Goal: Use online tool/utility: Utilize a website feature to perform a specific function

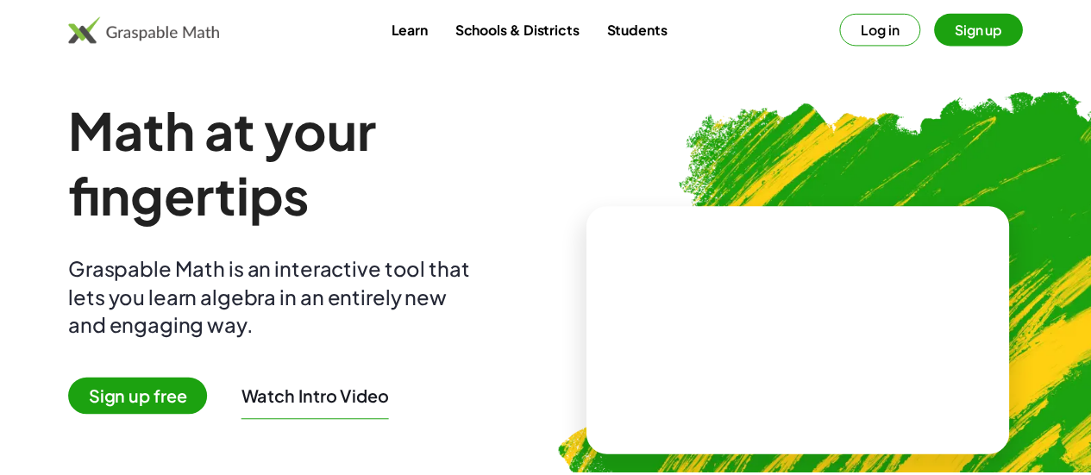
scroll to position [40, 0]
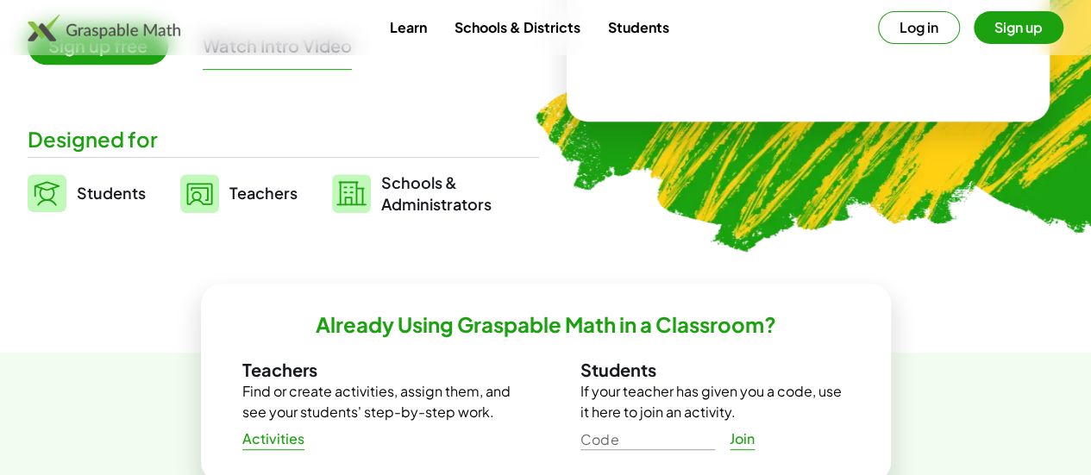
click at [131, 192] on span "Students" at bounding box center [111, 193] width 69 height 20
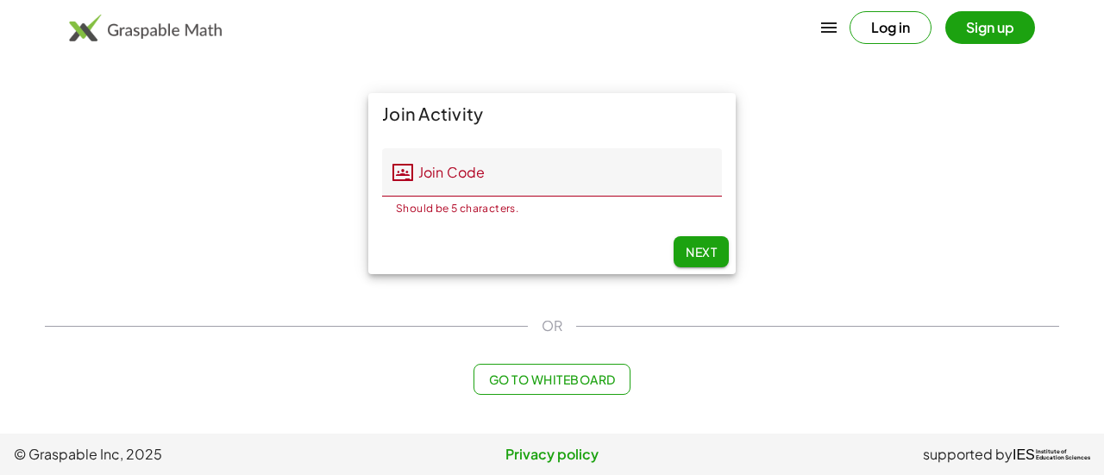
drag, startPoint x: 568, startPoint y: 392, endPoint x: 493, endPoint y: 379, distance: 75.3
click at [493, 379] on span "Go to Whiteboard" at bounding box center [551, 380] width 127 height 16
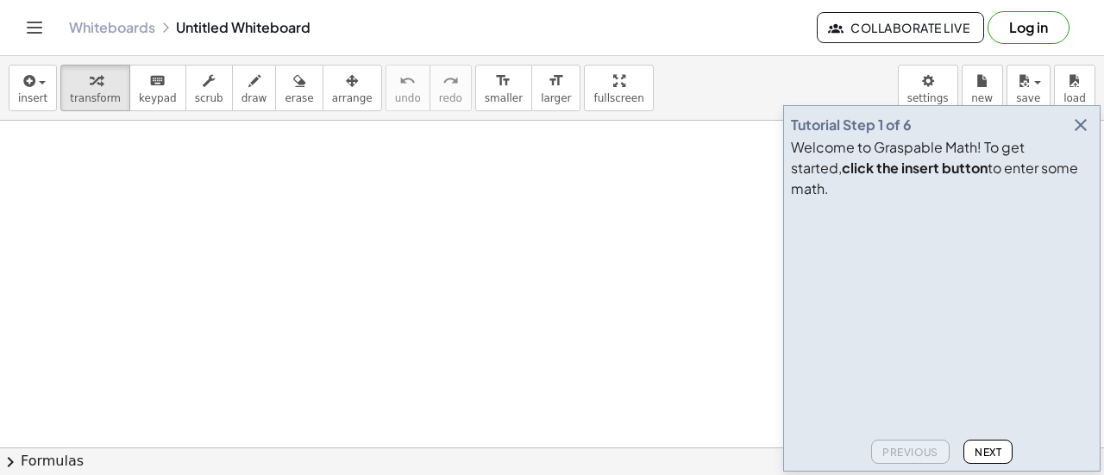
scroll to position [52, 0]
click at [1085, 135] on icon "button" at bounding box center [1080, 125] width 21 height 21
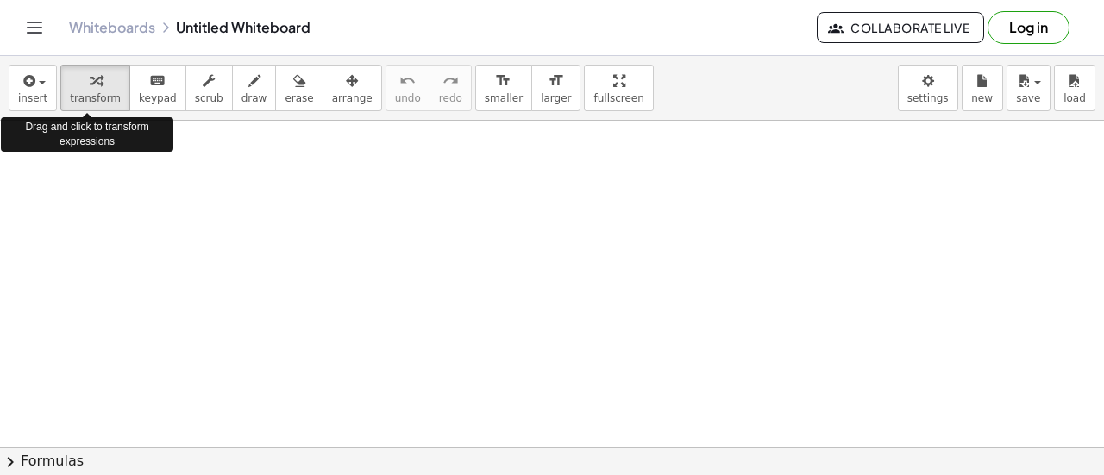
click at [109, 149] on div at bounding box center [552, 453] width 1104 height 769
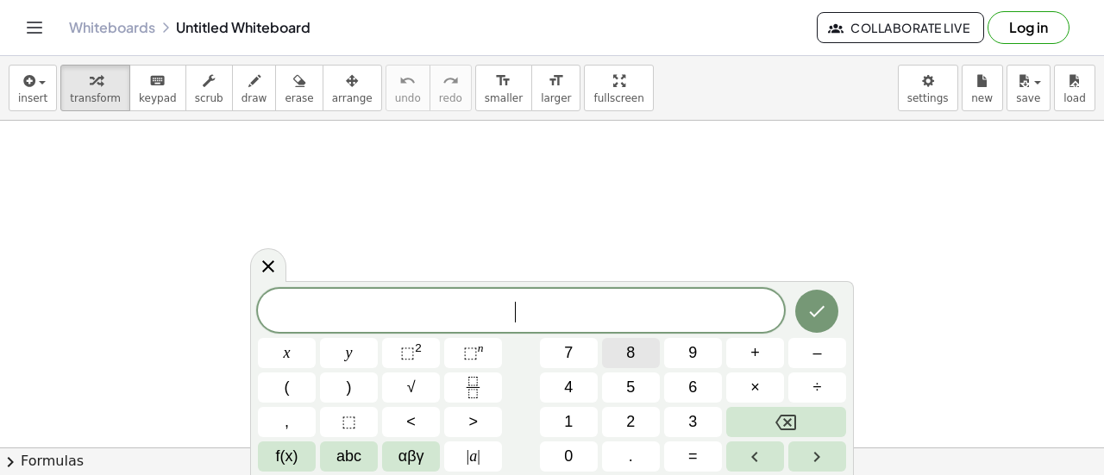
click at [642, 355] on button "8" at bounding box center [631, 353] width 58 height 30
click at [285, 348] on span "x" at bounding box center [287, 353] width 7 height 23
click at [762, 351] on button "+" at bounding box center [755, 353] width 58 height 30
click at [580, 418] on button "1" at bounding box center [569, 422] width 58 height 30
click at [679, 386] on button "6" at bounding box center [693, 388] width 58 height 30
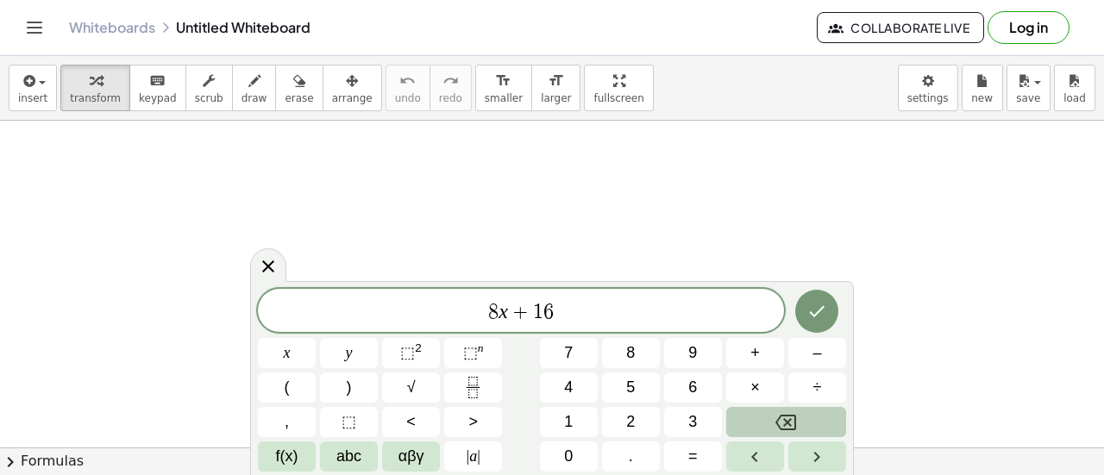
click at [794, 425] on icon "Backspace" at bounding box center [785, 422] width 21 height 21
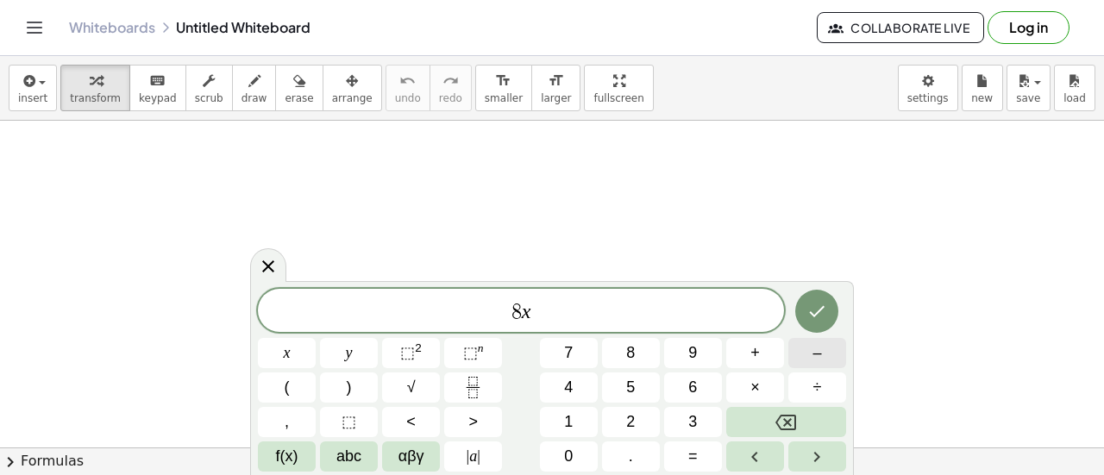
click at [807, 355] on button "–" at bounding box center [817, 353] width 58 height 30
click at [635, 355] on span "8" at bounding box center [630, 353] width 9 height 23
click at [685, 453] on button "=" at bounding box center [693, 457] width 58 height 30
click at [623, 410] on button "2" at bounding box center [631, 422] width 58 height 30
click at [297, 358] on button "x" at bounding box center [287, 353] width 58 height 30
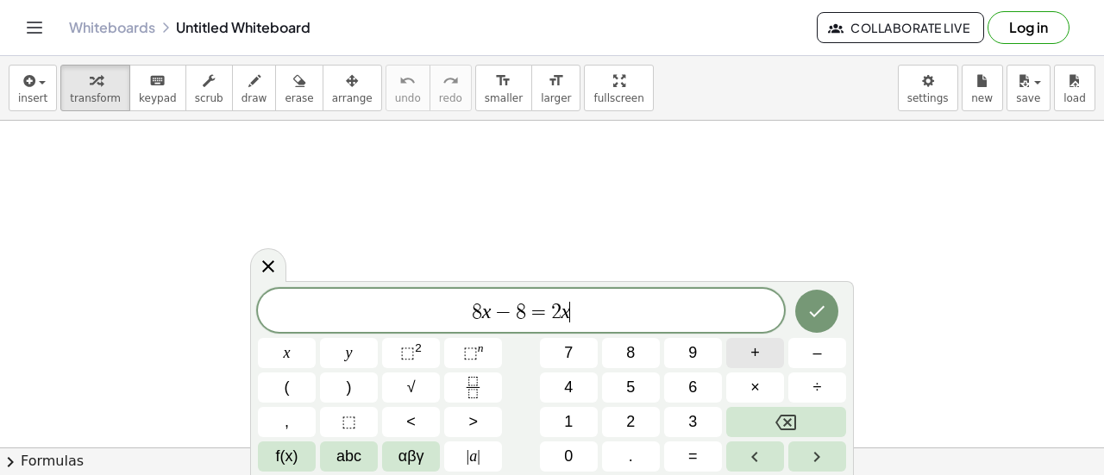
click at [750, 356] on button "+" at bounding box center [755, 353] width 58 height 30
click at [562, 412] on button "1" at bounding box center [569, 422] width 58 height 30
click at [709, 398] on button "6" at bounding box center [693, 388] width 58 height 30
click at [817, 322] on icon "Done" at bounding box center [816, 311] width 21 height 21
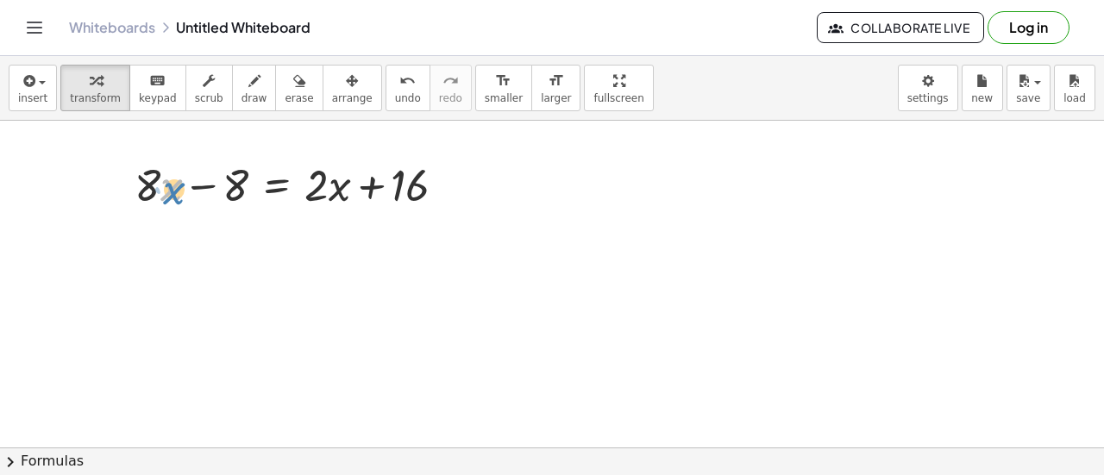
click at [173, 206] on div at bounding box center [297, 183] width 342 height 59
click at [202, 187] on div at bounding box center [297, 183] width 342 height 59
click at [366, 185] on div at bounding box center [297, 183] width 342 height 59
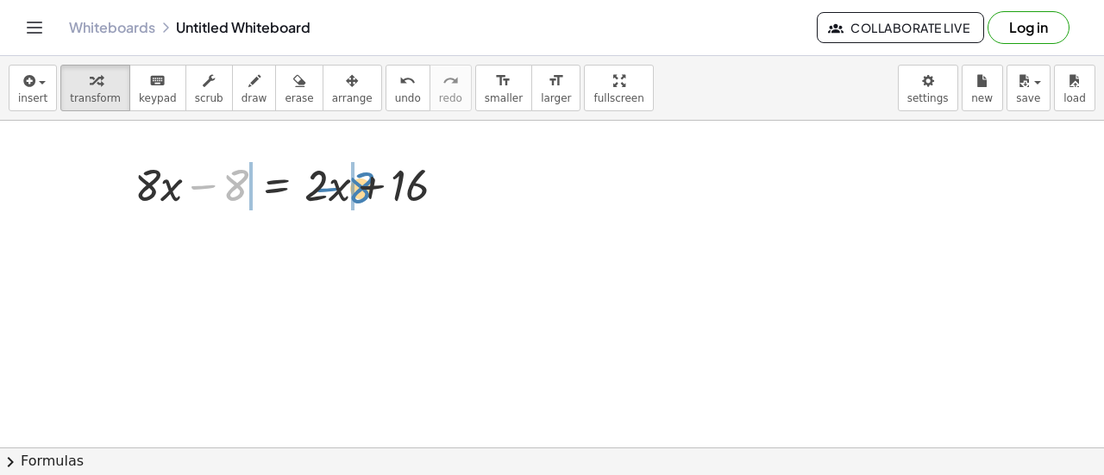
drag, startPoint x: 229, startPoint y: 185, endPoint x: 355, endPoint y: 188, distance: 125.1
click at [355, 188] on div at bounding box center [297, 183] width 342 height 59
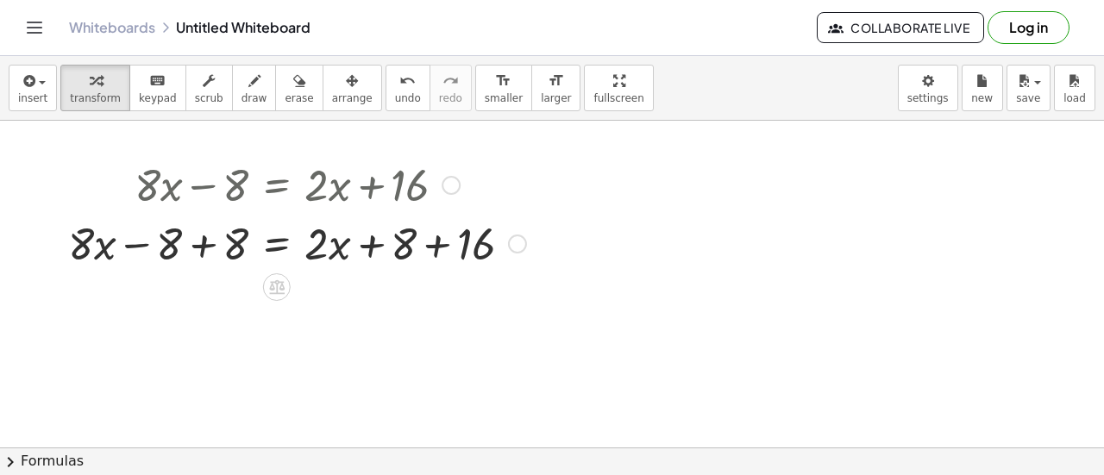
click at [435, 241] on div at bounding box center [297, 242] width 475 height 59
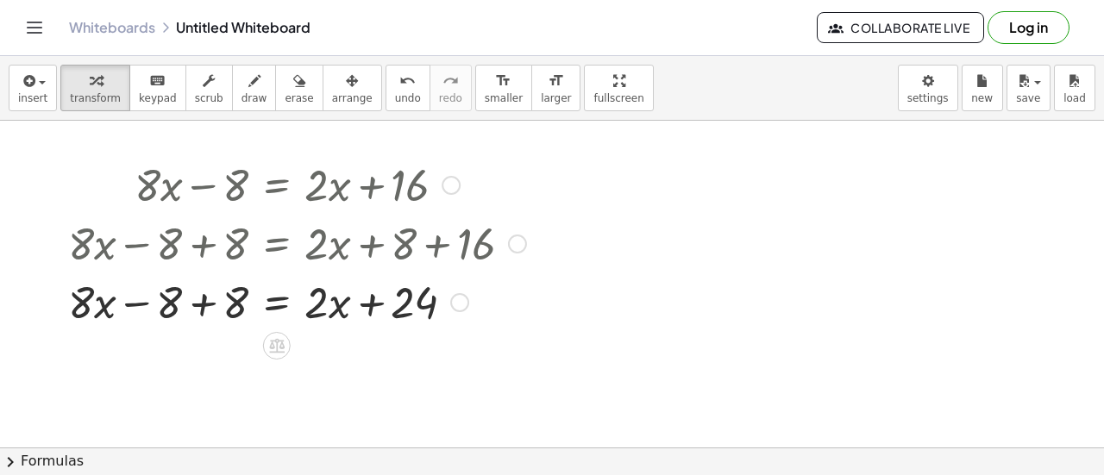
click at [198, 307] on div at bounding box center [297, 301] width 475 height 59
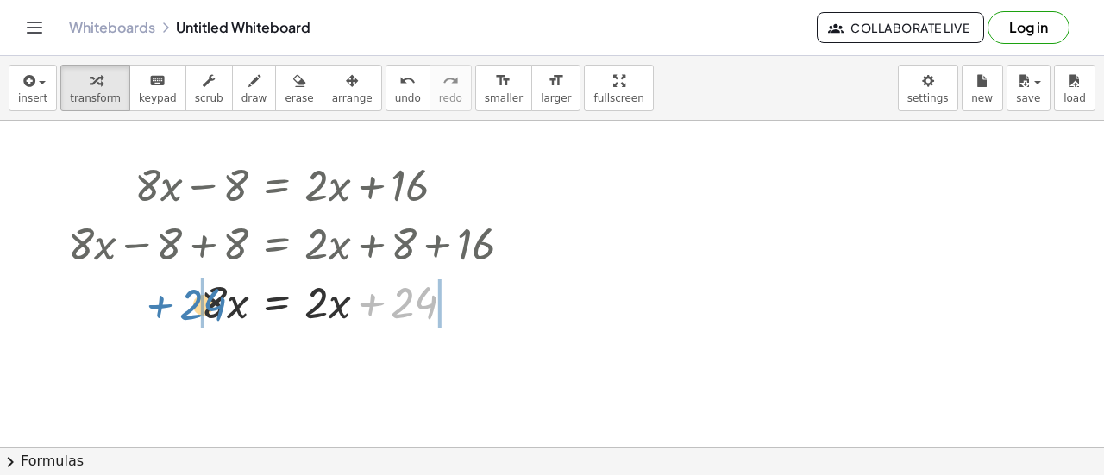
drag, startPoint x: 421, startPoint y: 304, endPoint x: 207, endPoint y: 306, distance: 213.9
click at [207, 306] on div at bounding box center [297, 301] width 475 height 59
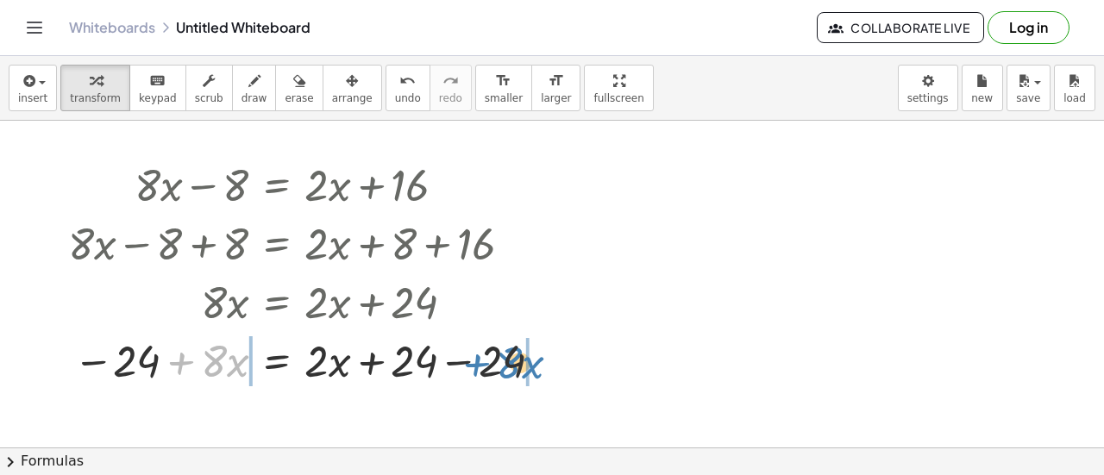
drag, startPoint x: 181, startPoint y: 360, endPoint x: 491, endPoint y: 358, distance: 309.7
click at [491, 358] on div at bounding box center [309, 359] width 498 height 59
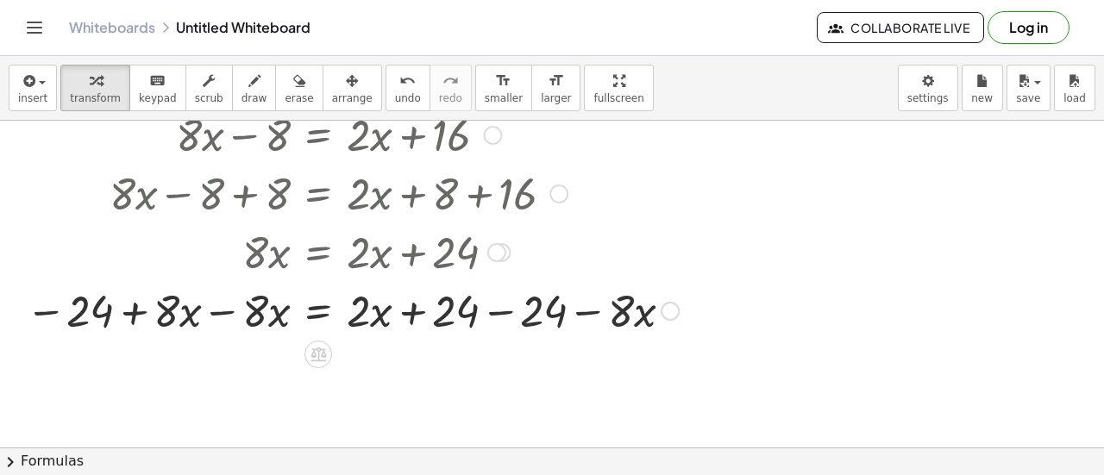
scroll to position [104, 0]
click at [215, 308] on div at bounding box center [352, 308] width 670 height 59
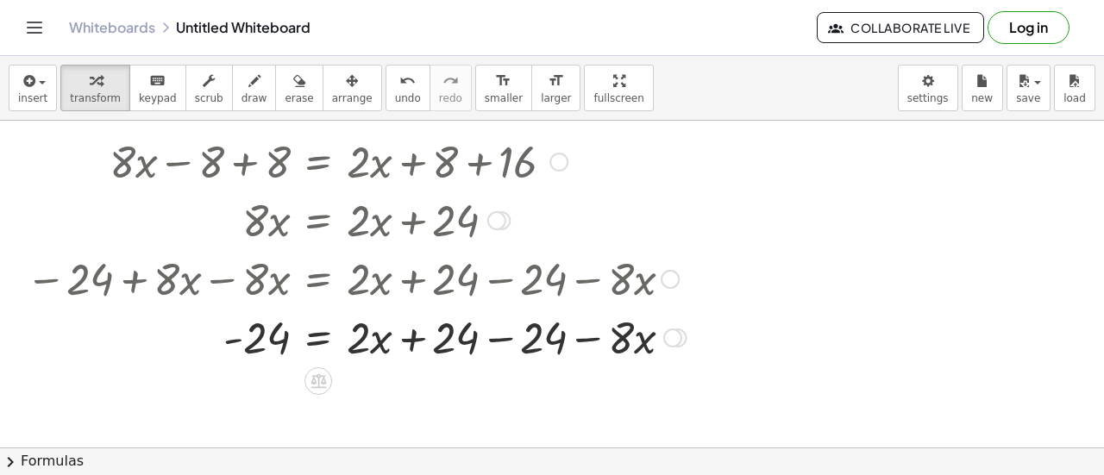
scroll to position [138, 0]
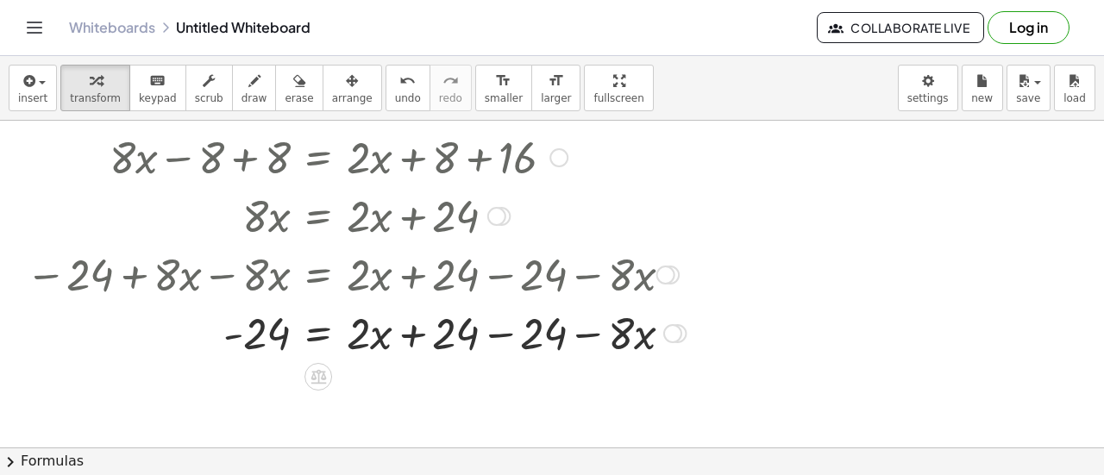
click at [496, 336] on div at bounding box center [355, 332] width 677 height 59
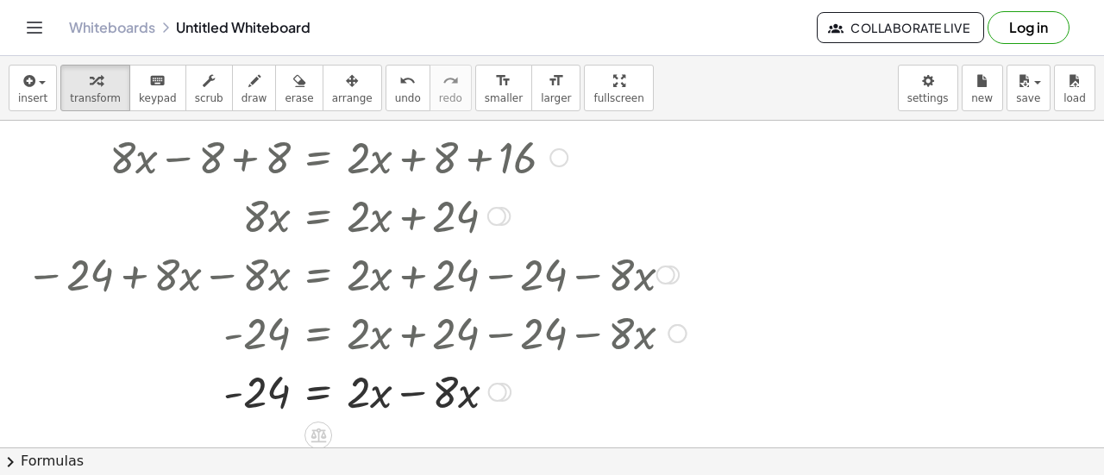
click at [419, 394] on div at bounding box center [355, 390] width 677 height 59
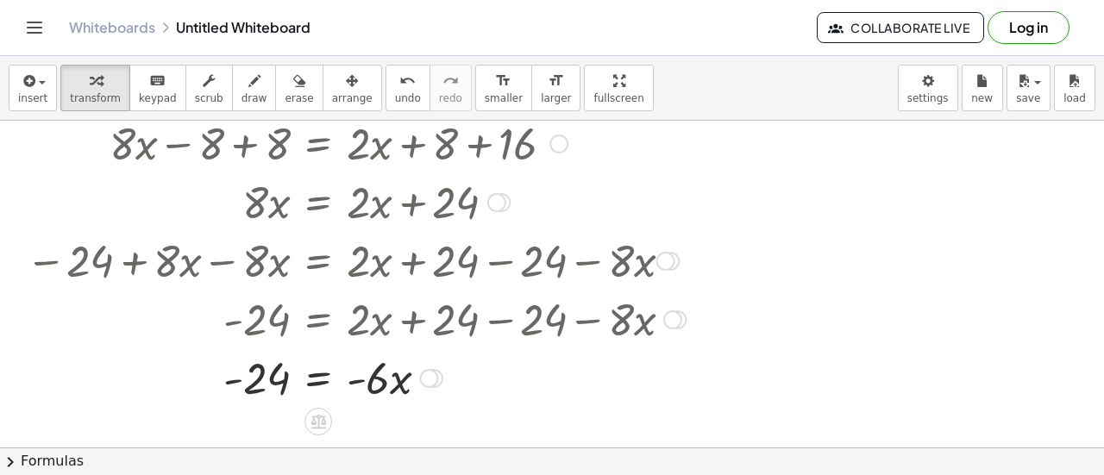
scroll to position [153, 0]
click at [357, 385] on div at bounding box center [355, 376] width 677 height 59
drag, startPoint x: 247, startPoint y: 385, endPoint x: 247, endPoint y: 396, distance: 11.2
click at [247, 396] on div at bounding box center [355, 376] width 677 height 59
click at [217, 382] on div at bounding box center [355, 376] width 677 height 59
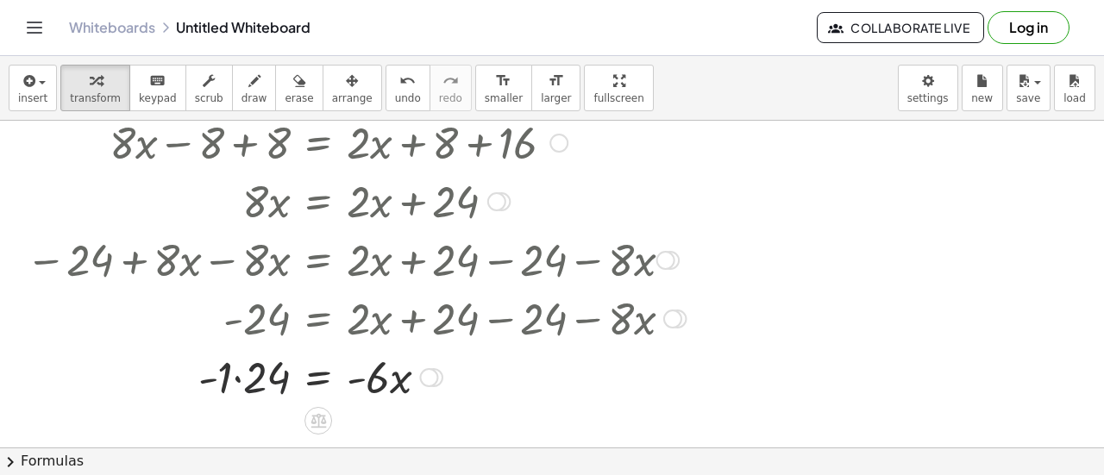
click at [253, 376] on div at bounding box center [355, 376] width 677 height 59
drag, startPoint x: 260, startPoint y: 375, endPoint x: 395, endPoint y: 377, distance: 134.6
click at [395, 377] on div at bounding box center [355, 376] width 677 height 59
click at [229, 374] on div at bounding box center [355, 376] width 677 height 59
click at [444, 379] on div at bounding box center [355, 376] width 677 height 59
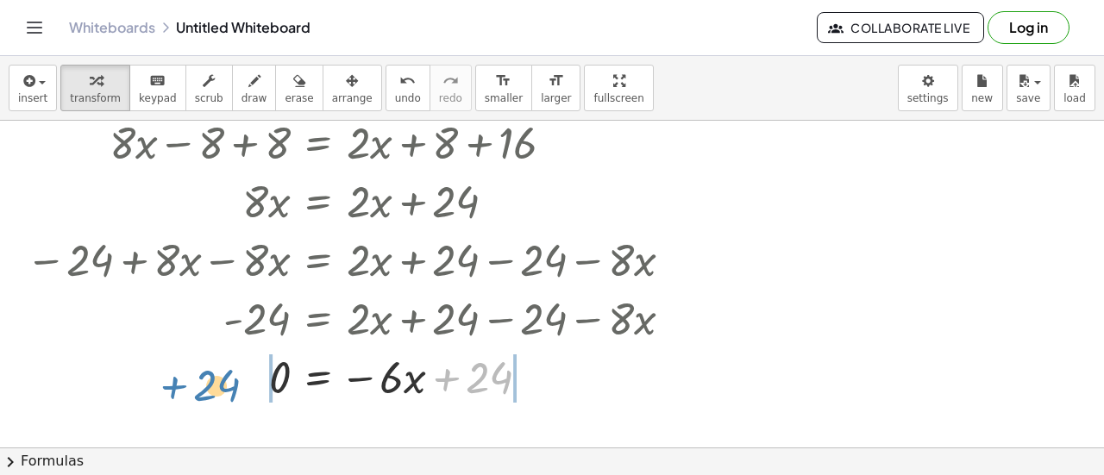
drag, startPoint x: 476, startPoint y: 375, endPoint x: 209, endPoint y: 373, distance: 267.4
click at [209, 373] on div at bounding box center [355, 376] width 677 height 59
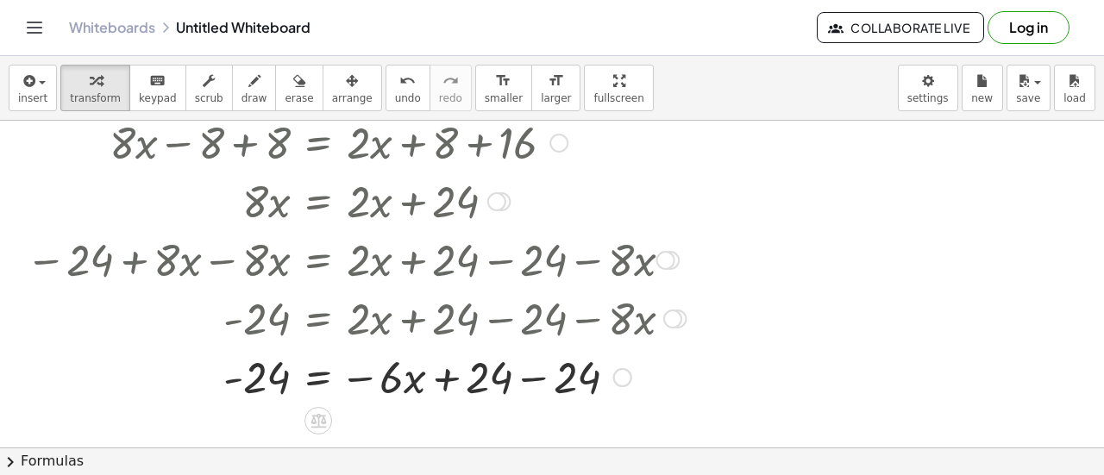
click at [523, 375] on div at bounding box center [355, 376] width 677 height 59
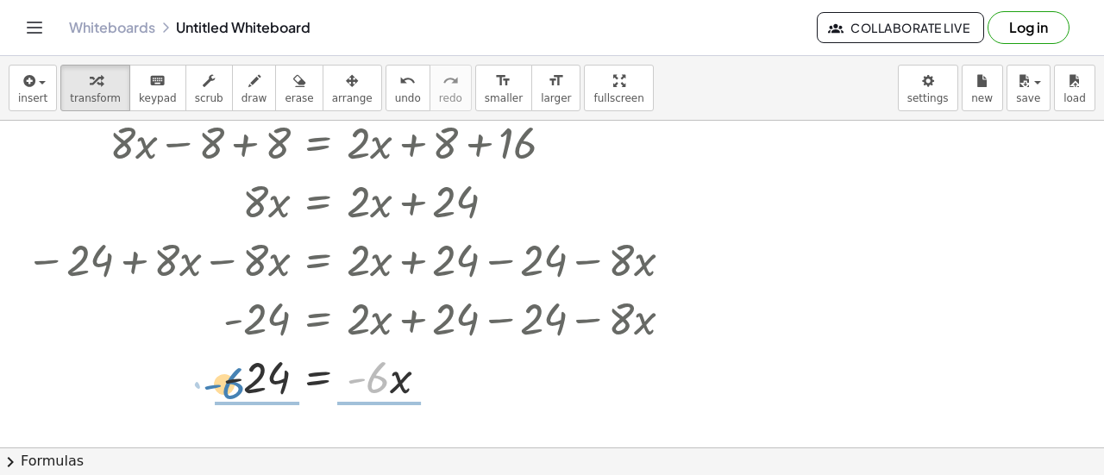
drag, startPoint x: 373, startPoint y: 386, endPoint x: 235, endPoint y: 392, distance: 139.0
click at [235, 392] on div at bounding box center [355, 376] width 677 height 59
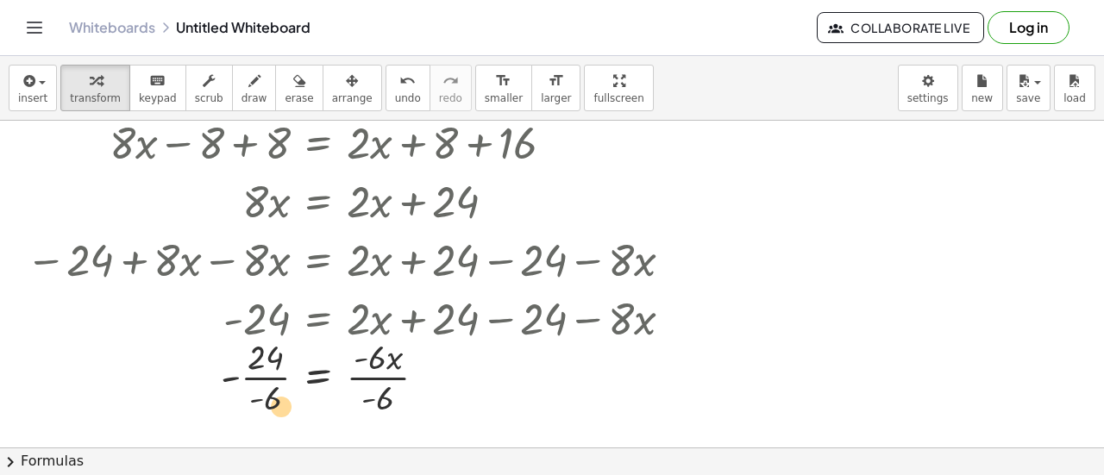
drag, startPoint x: 273, startPoint y: 405, endPoint x: 286, endPoint y: 414, distance: 16.7
click at [286, 414] on div at bounding box center [355, 376] width 677 height 86
click at [386, 94] on button "undo undo" at bounding box center [408, 88] width 45 height 47
click at [369, 377] on div at bounding box center [359, 376] width 678 height 59
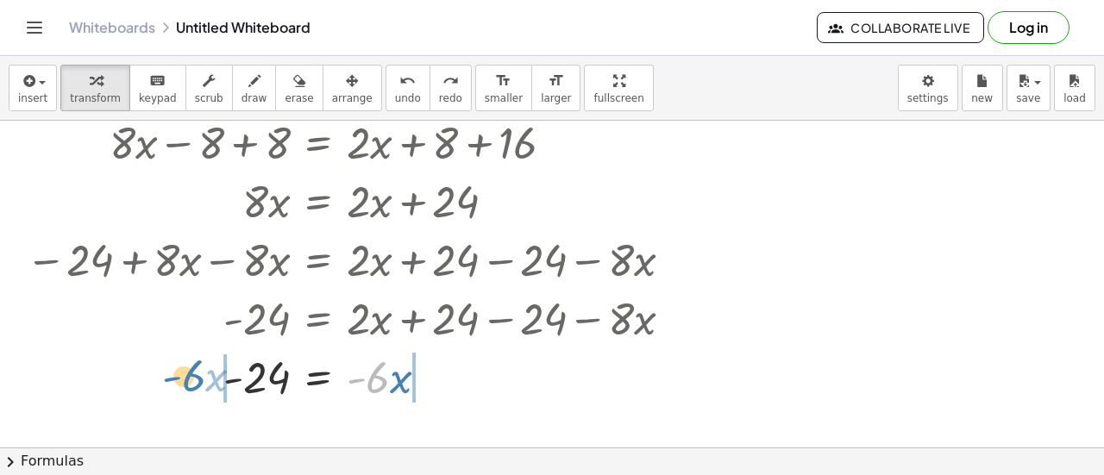
drag, startPoint x: 381, startPoint y: 377, endPoint x: 198, endPoint y: 375, distance: 182.9
click at [198, 375] on div at bounding box center [359, 376] width 678 height 59
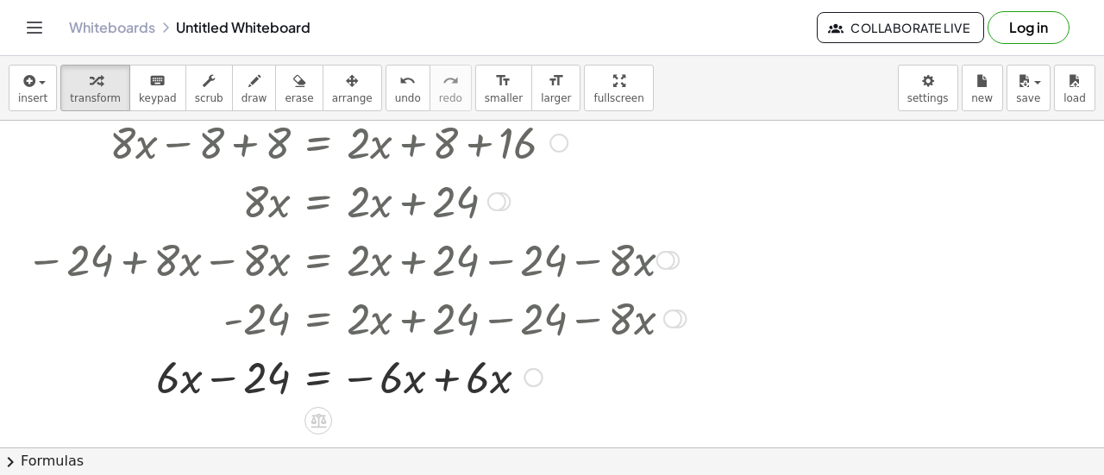
click at [442, 378] on div at bounding box center [355, 376] width 677 height 59
click at [235, 379] on div at bounding box center [355, 376] width 677 height 59
click at [269, 377] on div at bounding box center [355, 376] width 677 height 59
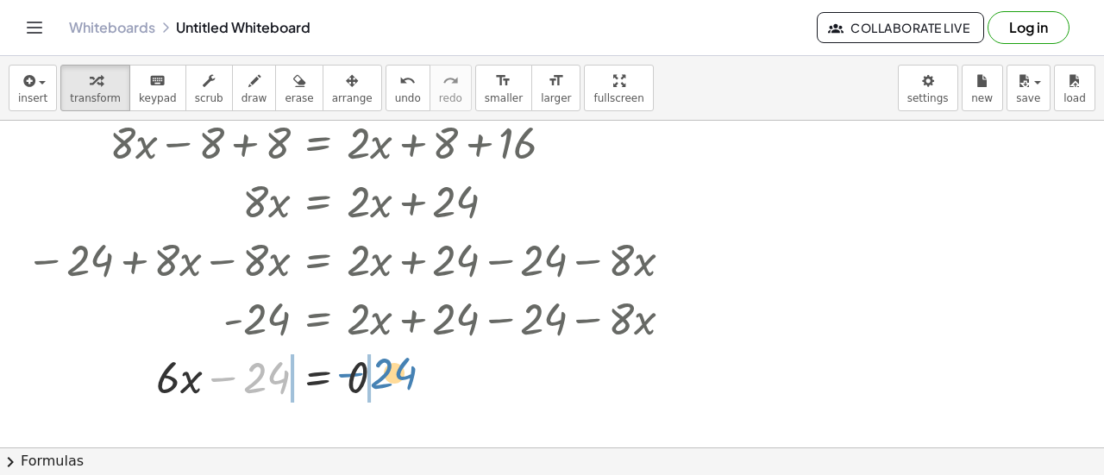
drag, startPoint x: 269, startPoint y: 377, endPoint x: 400, endPoint y: 372, distance: 131.2
click at [400, 372] on div at bounding box center [355, 376] width 677 height 59
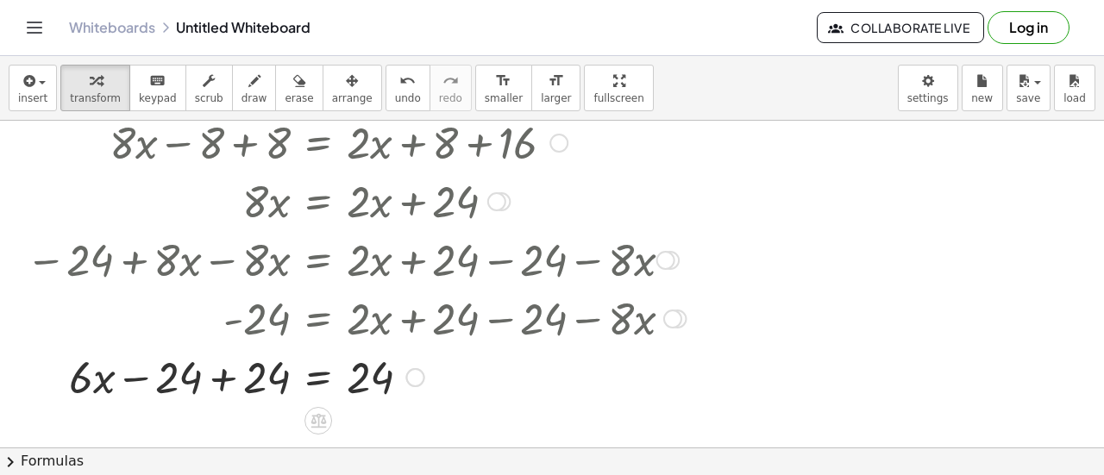
click at [226, 382] on div at bounding box center [355, 376] width 677 height 59
click at [319, 382] on div at bounding box center [355, 376] width 677 height 59
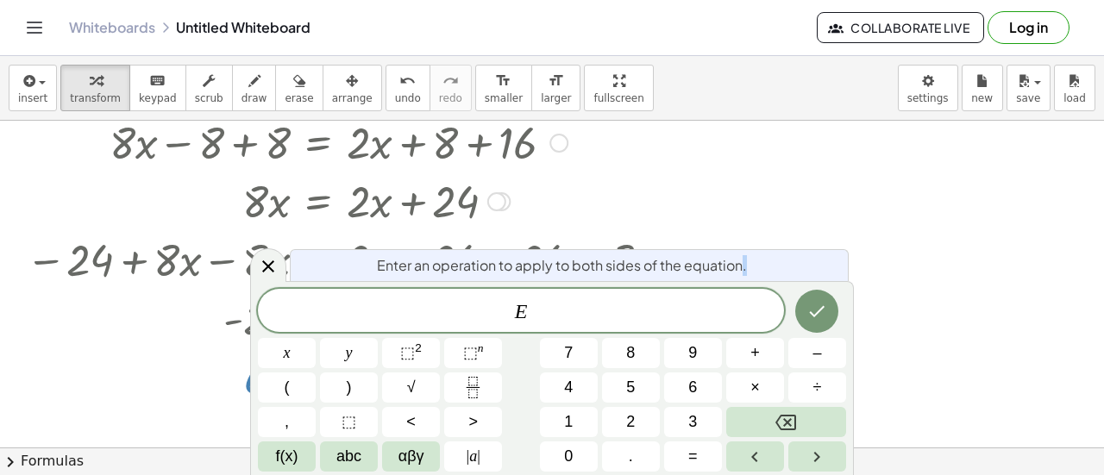
click at [319, 382] on div "E x y ⬚ 2 ⬚ n 7 8 9 + – ( ) √ 4 5 6 × ÷ , ⬚ < > 1 2 3 f(x) abc αβγ | a | 0 . =" at bounding box center [552, 380] width 588 height 183
click at [269, 272] on icon at bounding box center [268, 266] width 21 height 21
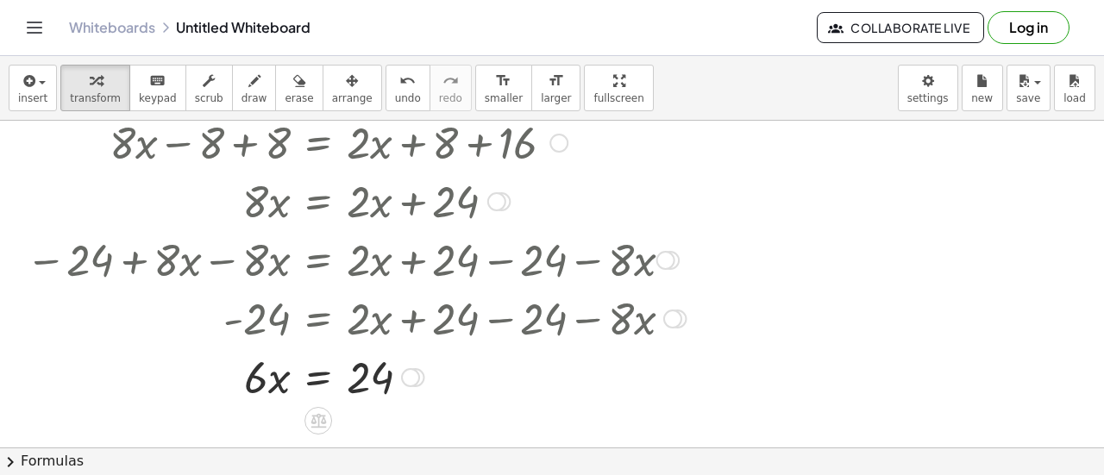
click at [312, 380] on div at bounding box center [355, 376] width 677 height 59
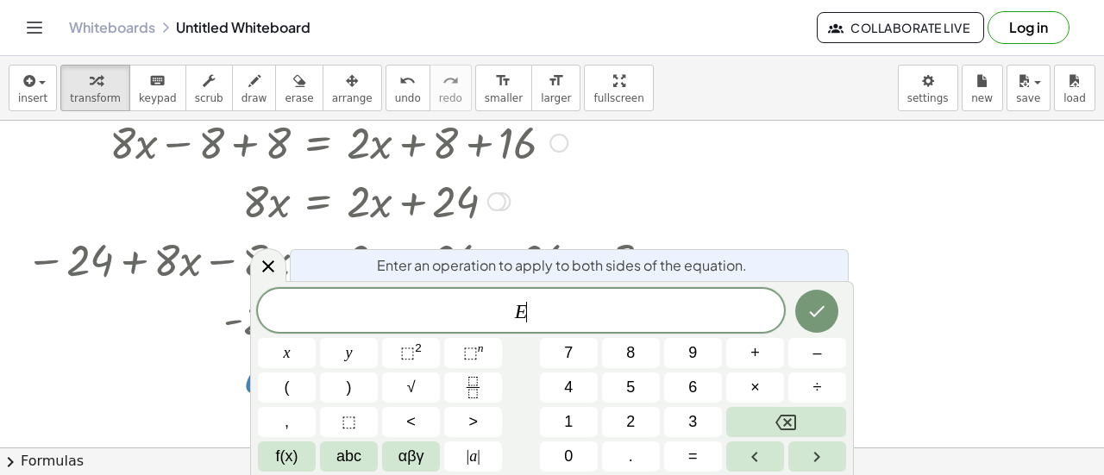
click at [312, 380] on button "(" at bounding box center [287, 388] width 58 height 30
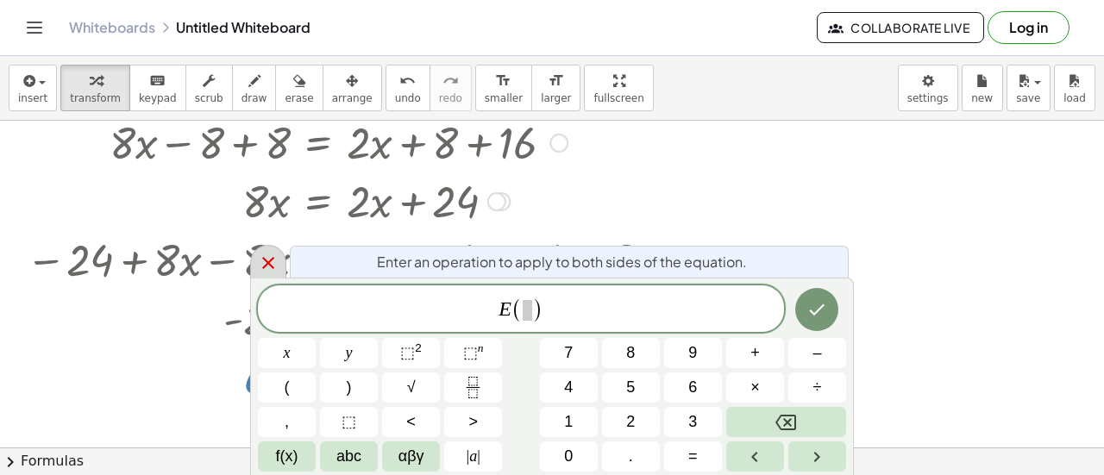
click at [269, 269] on icon at bounding box center [268, 263] width 21 height 21
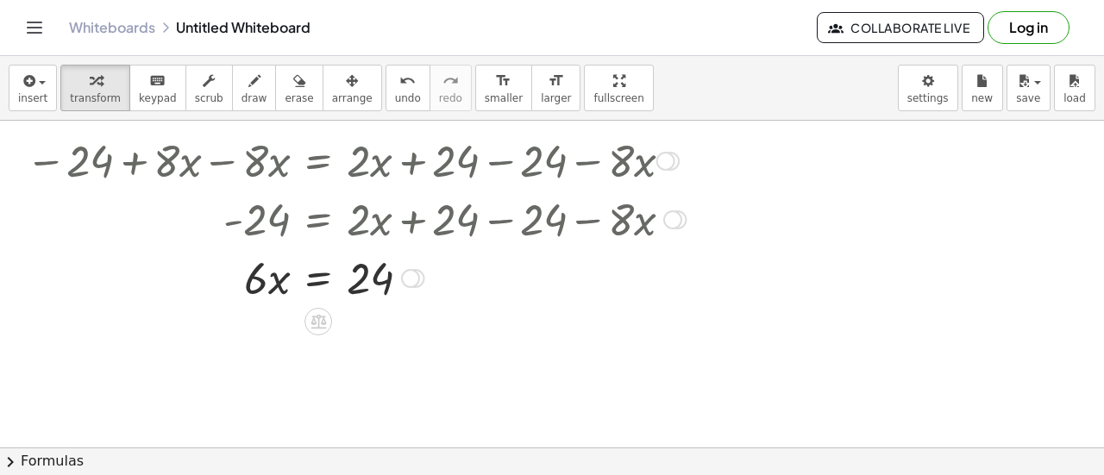
scroll to position [253, 0]
drag, startPoint x: 255, startPoint y: 276, endPoint x: 375, endPoint y: 317, distance: 126.6
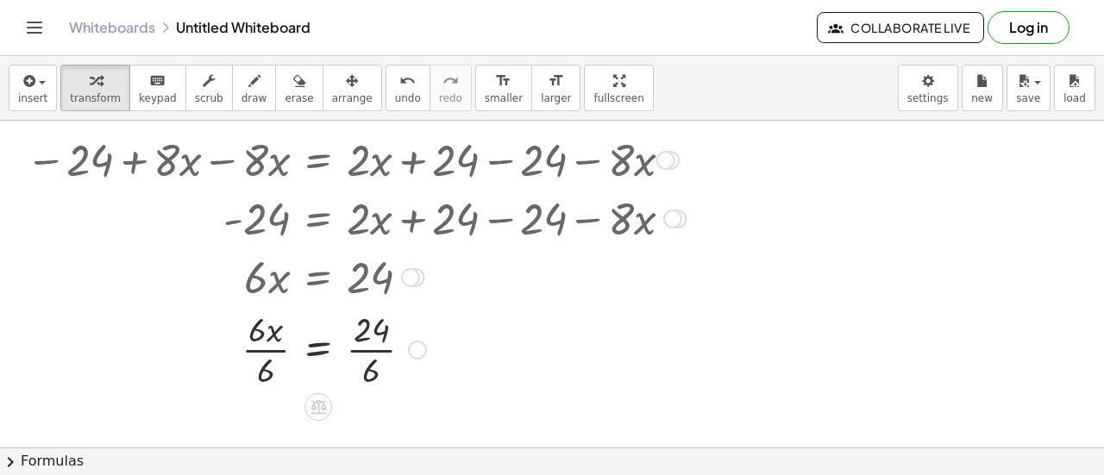
click at [260, 350] on div at bounding box center [355, 348] width 677 height 86
click at [354, 348] on div at bounding box center [355, 348] width 677 height 86
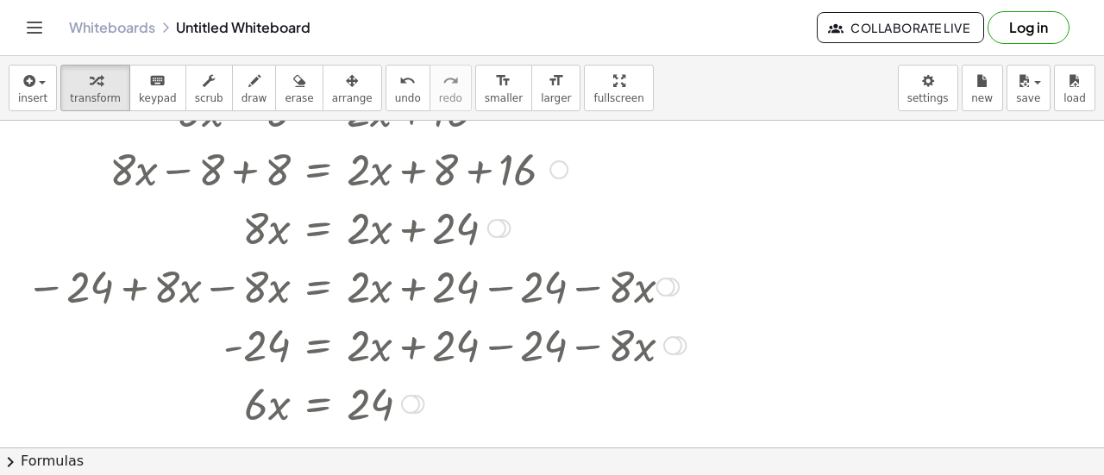
scroll to position [0, 0]
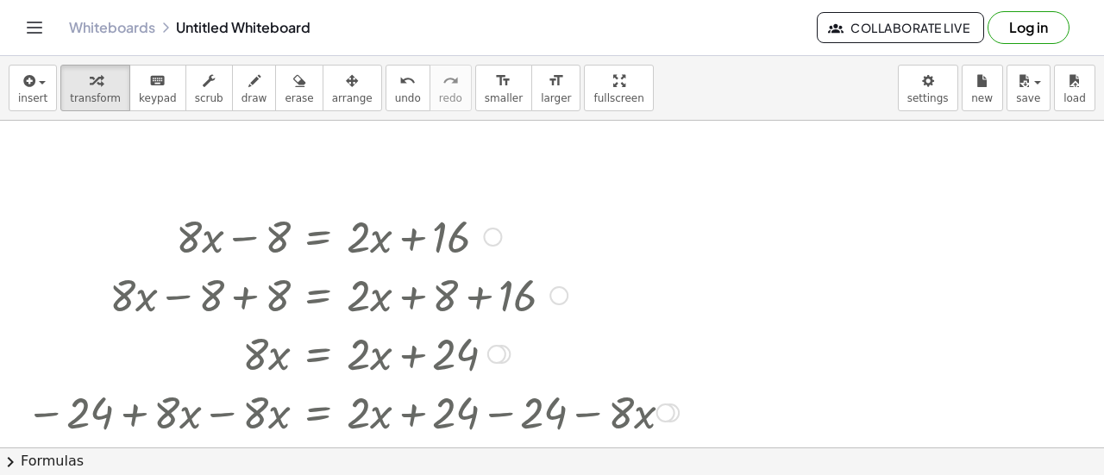
click at [687, 246] on div at bounding box center [355, 235] width 677 height 59
click at [157, 106] on button "keyboard keypad" at bounding box center [157, 88] width 57 height 47
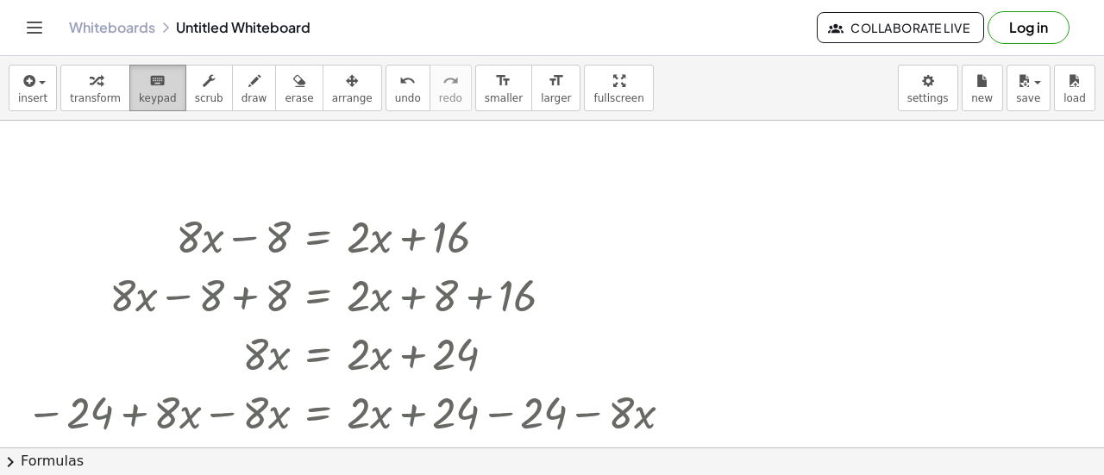
click at [153, 100] on span "keypad" at bounding box center [158, 98] width 38 height 12
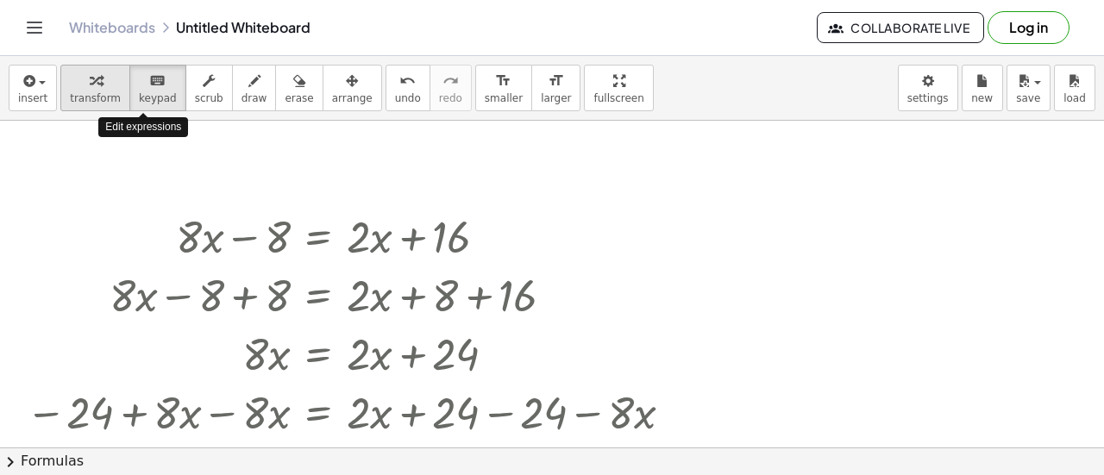
click at [102, 92] on span "transform" at bounding box center [95, 98] width 51 height 12
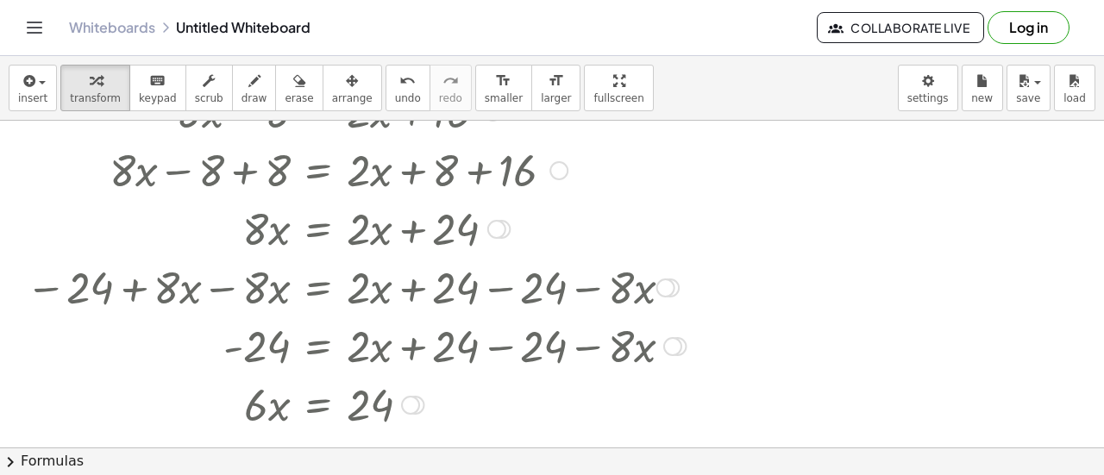
scroll to position [126, 0]
click at [762, 175] on div at bounding box center [552, 322] width 1104 height 655
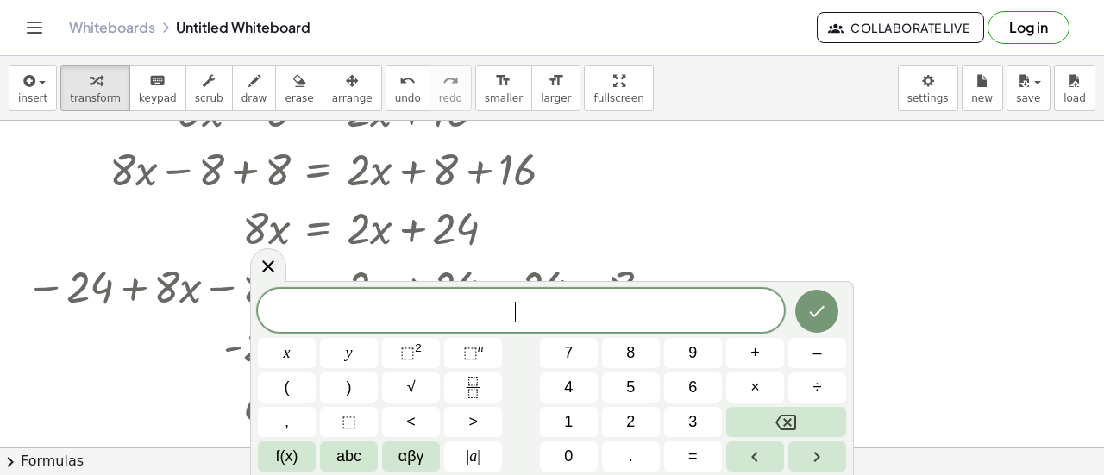
click at [762, 175] on div at bounding box center [552, 322] width 1104 height 655
click at [651, 358] on button "8" at bounding box center [631, 353] width 58 height 30
click at [311, 348] on button "x" at bounding box center [287, 353] width 58 height 30
click at [805, 361] on button "–" at bounding box center [817, 353] width 58 height 30
click at [574, 389] on button "4" at bounding box center [569, 388] width 58 height 30
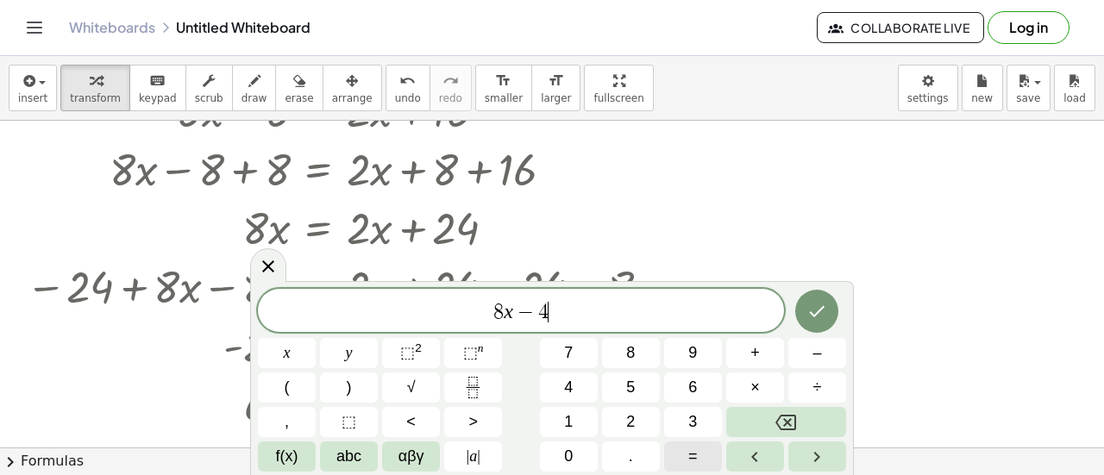
click at [693, 450] on span "=" at bounding box center [692, 456] width 9 height 23
click at [686, 420] on button "3" at bounding box center [693, 422] width 58 height 30
click at [292, 347] on button "x" at bounding box center [287, 353] width 58 height 30
click at [764, 363] on button "+" at bounding box center [755, 353] width 58 height 30
click at [717, 384] on button "6" at bounding box center [693, 388] width 58 height 30
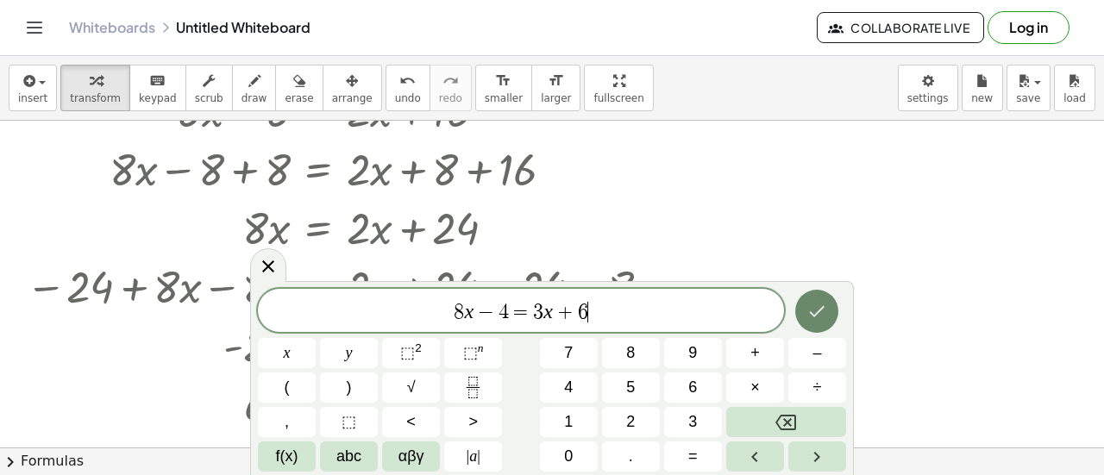
click at [815, 325] on button "Done" at bounding box center [816, 311] width 43 height 43
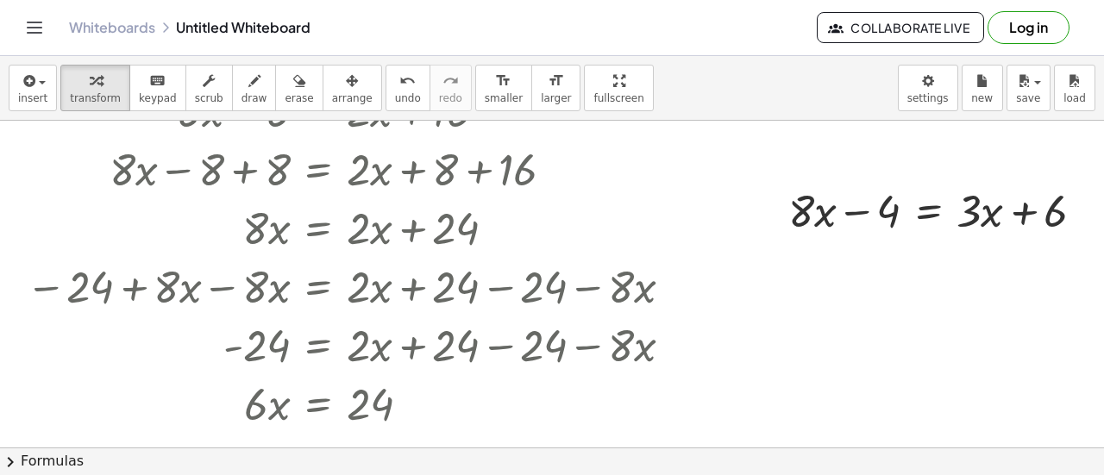
scroll to position [126, 24]
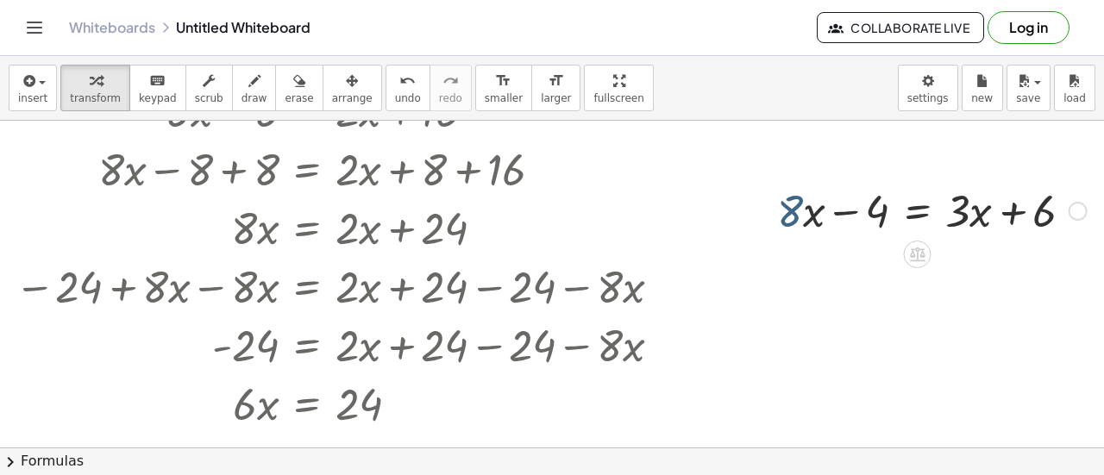
click at [781, 221] on div at bounding box center [932, 209] width 327 height 59
drag, startPoint x: 850, startPoint y: 208, endPoint x: 956, endPoint y: 208, distance: 105.2
click at [956, 208] on div at bounding box center [932, 209] width 327 height 59
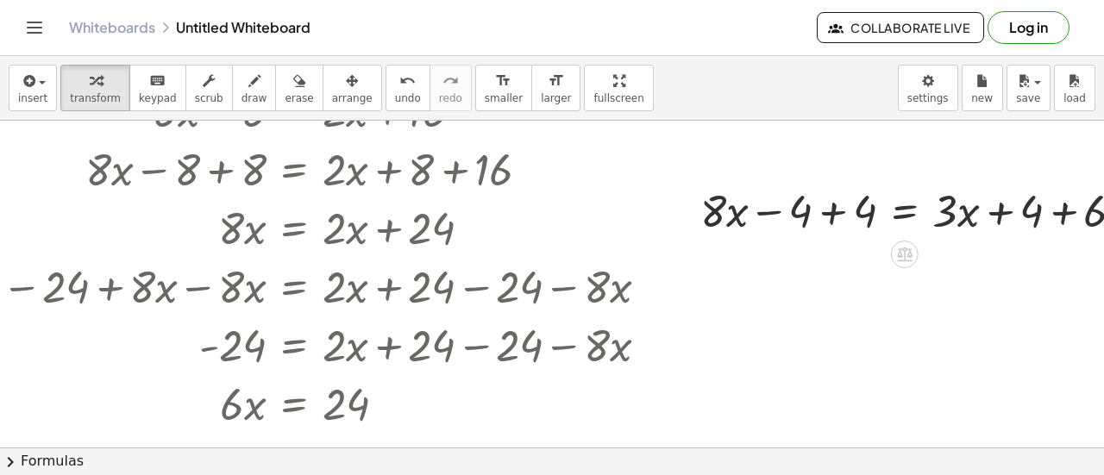
click at [1039, 218] on div at bounding box center [919, 209] width 455 height 59
click at [1075, 205] on div at bounding box center [919, 209] width 455 height 59
click at [1075, 205] on div at bounding box center [1077, 211] width 19 height 19
click at [842, 211] on div at bounding box center [893, 209] width 403 height 59
click at [842, 211] on div at bounding box center [956, 209] width 275 height 59
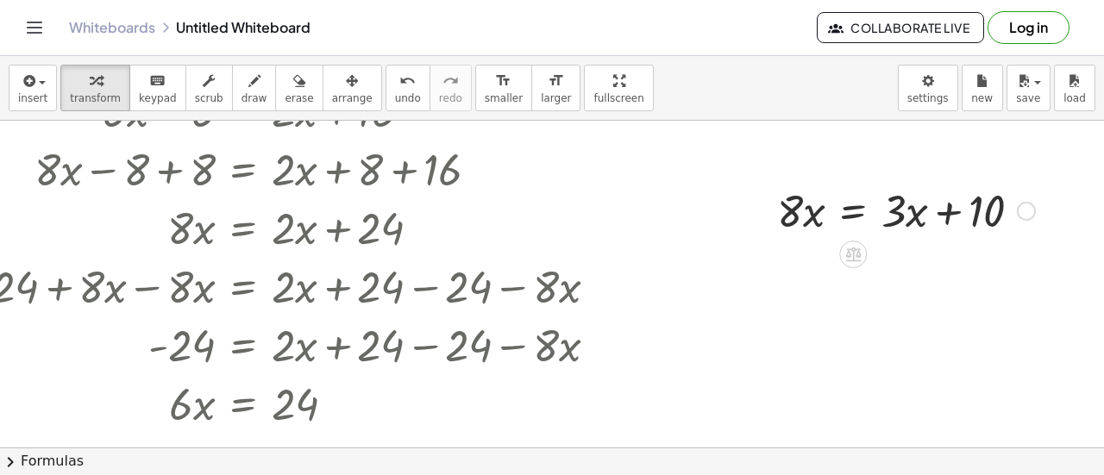
scroll to position [126, 88]
drag, startPoint x: 926, startPoint y: 210, endPoint x: 935, endPoint y: 212, distance: 9.0
click at [935, 212] on div at bounding box center [906, 209] width 275 height 59
click at [905, 220] on div at bounding box center [906, 209] width 275 height 59
click at [896, 216] on div at bounding box center [906, 209] width 275 height 59
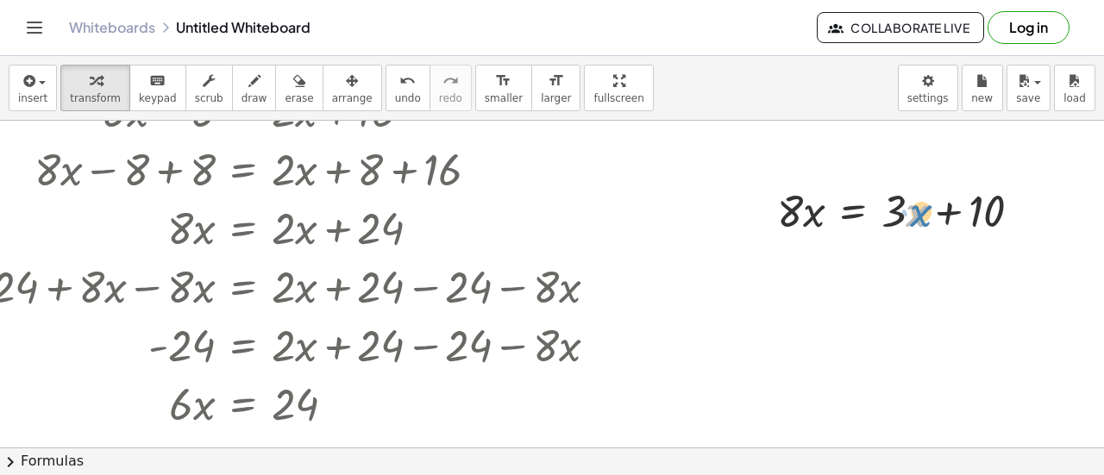
click at [901, 216] on div at bounding box center [906, 209] width 275 height 59
drag, startPoint x: 877, startPoint y: 210, endPoint x: 735, endPoint y: 204, distance: 142.4
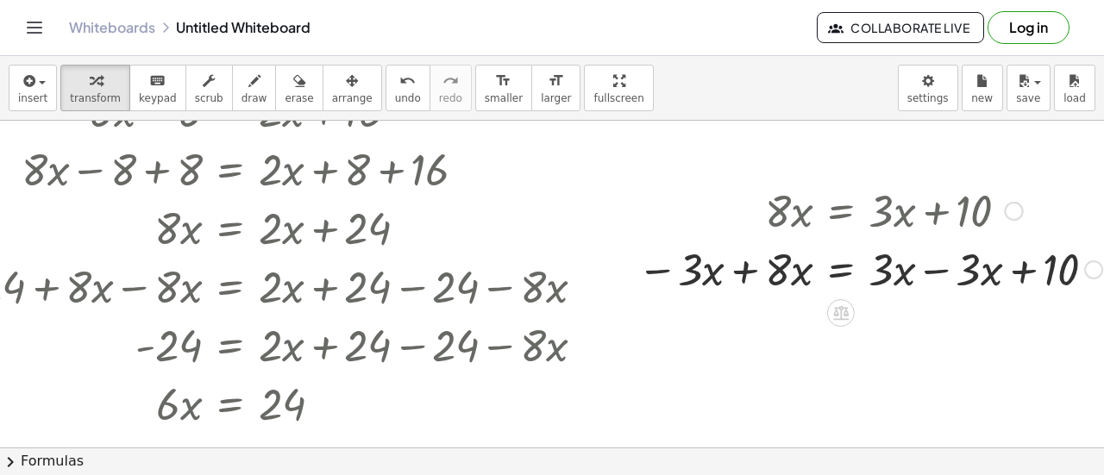
click at [755, 269] on div at bounding box center [870, 268] width 482 height 59
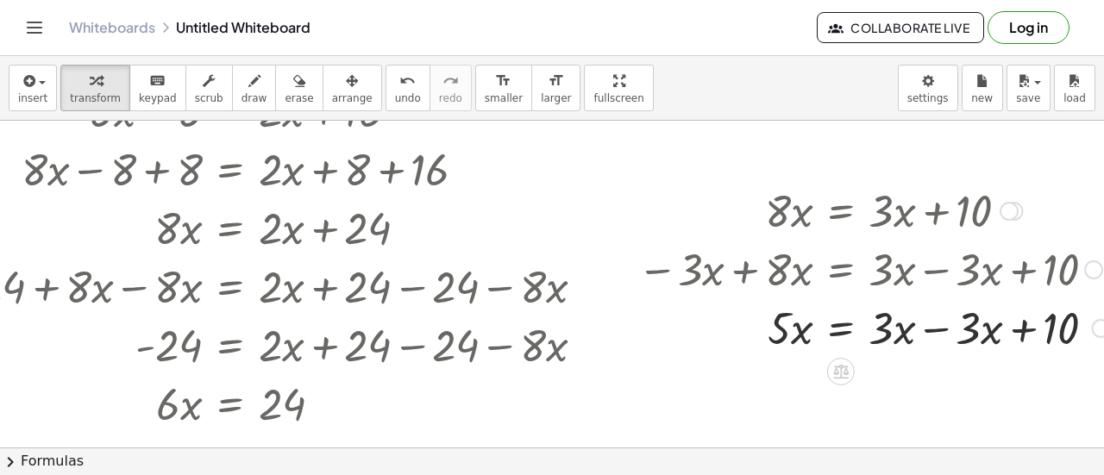
click at [940, 329] on div at bounding box center [873, 327] width 489 height 59
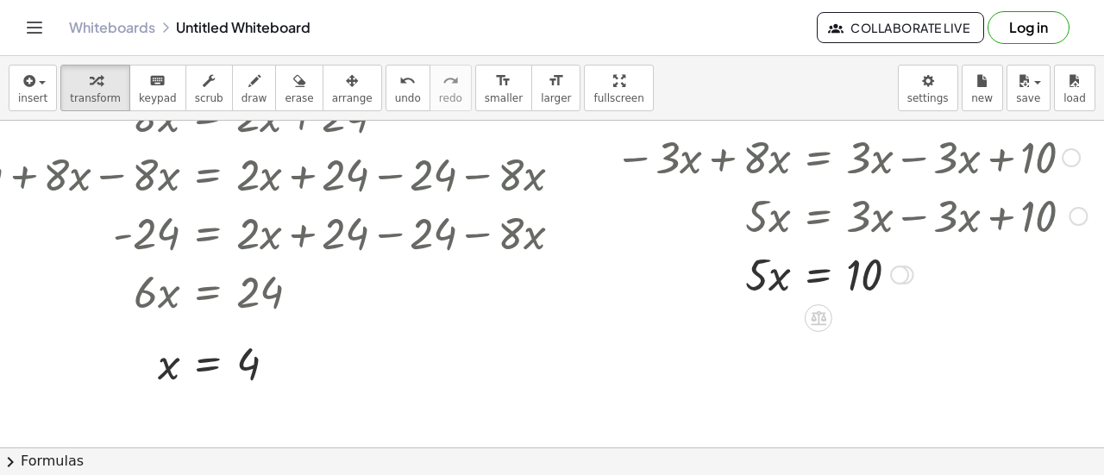
scroll to position [245, 123]
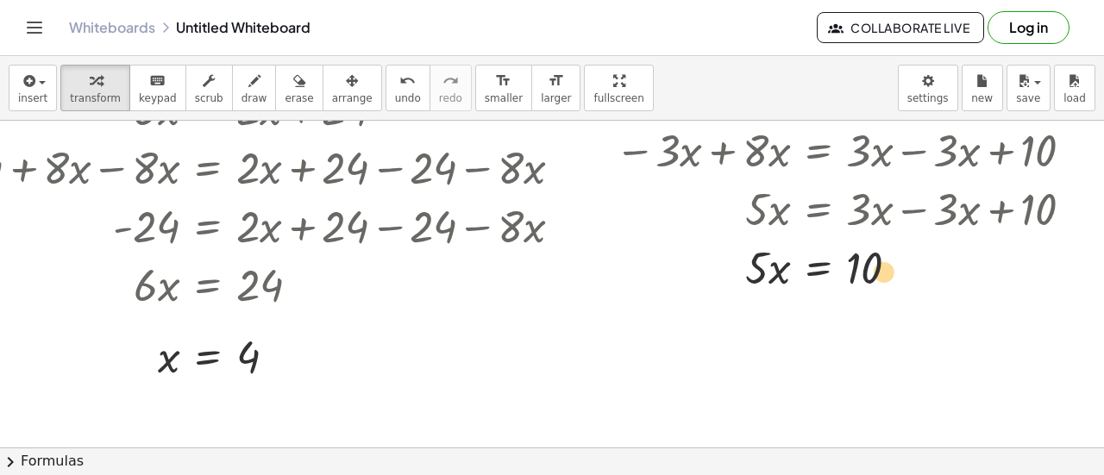
drag, startPoint x: 850, startPoint y: 273, endPoint x: 861, endPoint y: 277, distance: 10.9
click at [861, 277] on div at bounding box center [850, 266] width 489 height 59
drag, startPoint x: 752, startPoint y: 282, endPoint x: 850, endPoint y: 304, distance: 100.0
click at [850, 304] on div "+ · 8 · x − 8 = + · 2 · x + 16 + · 8 · x − 8 + 8 = + · 2 · x + 8 + 16 + · 8 · x…" at bounding box center [497, 203] width 1214 height 655
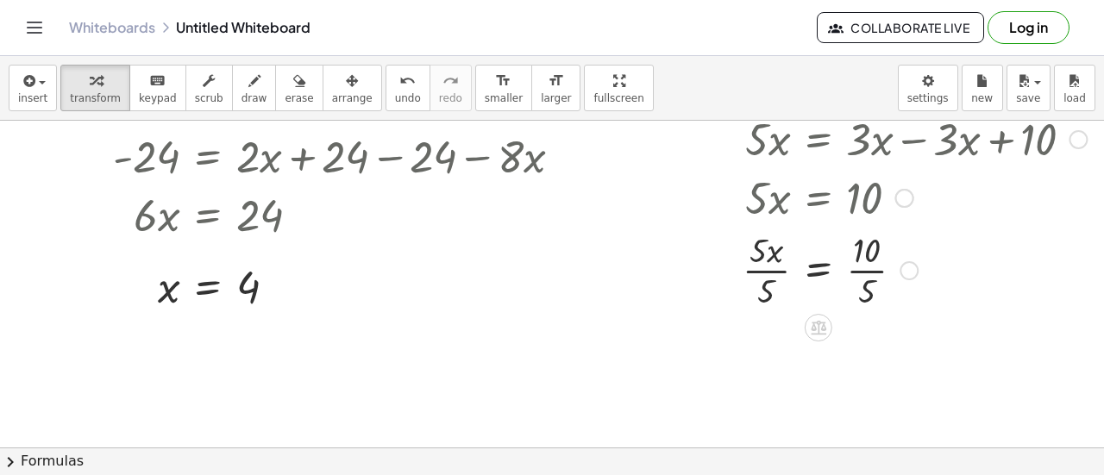
scroll to position [317, 123]
click at [850, 272] on div at bounding box center [850, 267] width 489 height 86
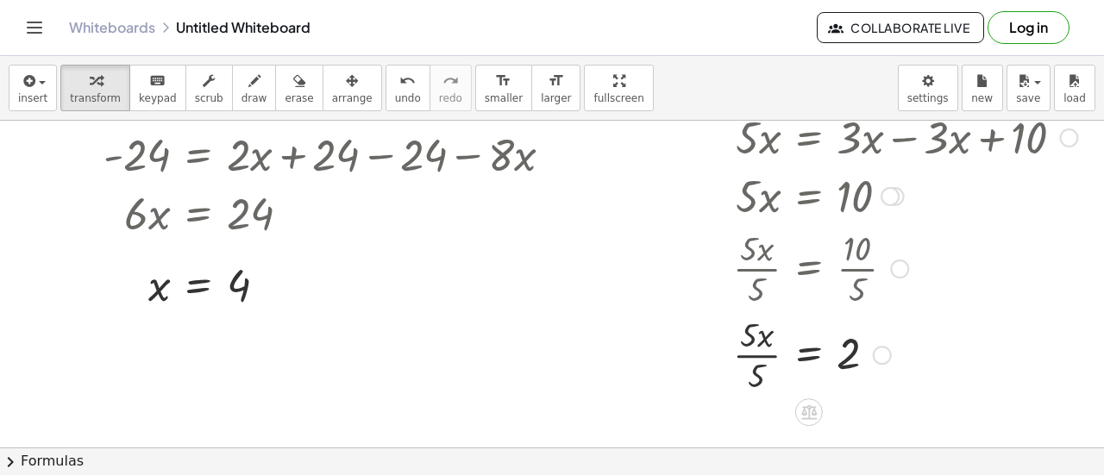
click at [753, 355] on div at bounding box center [841, 354] width 489 height 86
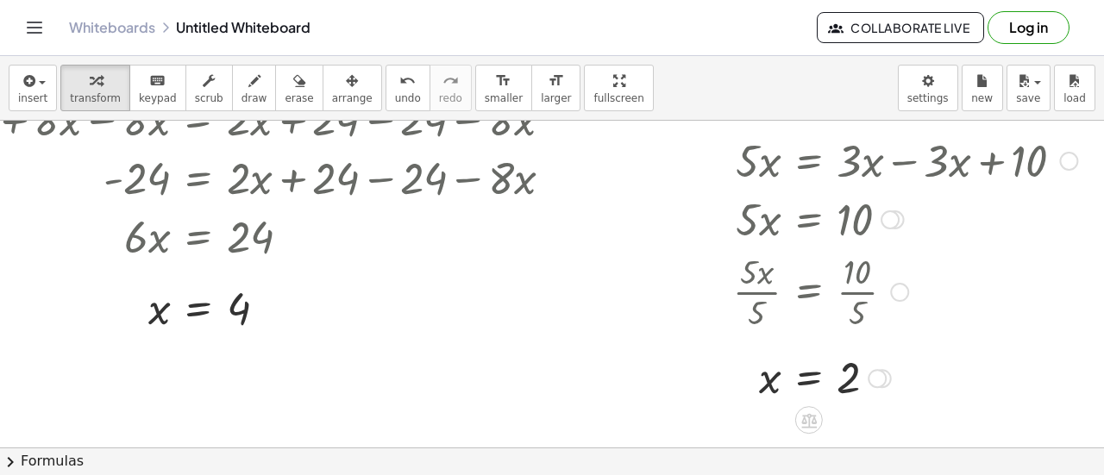
scroll to position [292, 133]
